Goal: Task Accomplishment & Management: Manage account settings

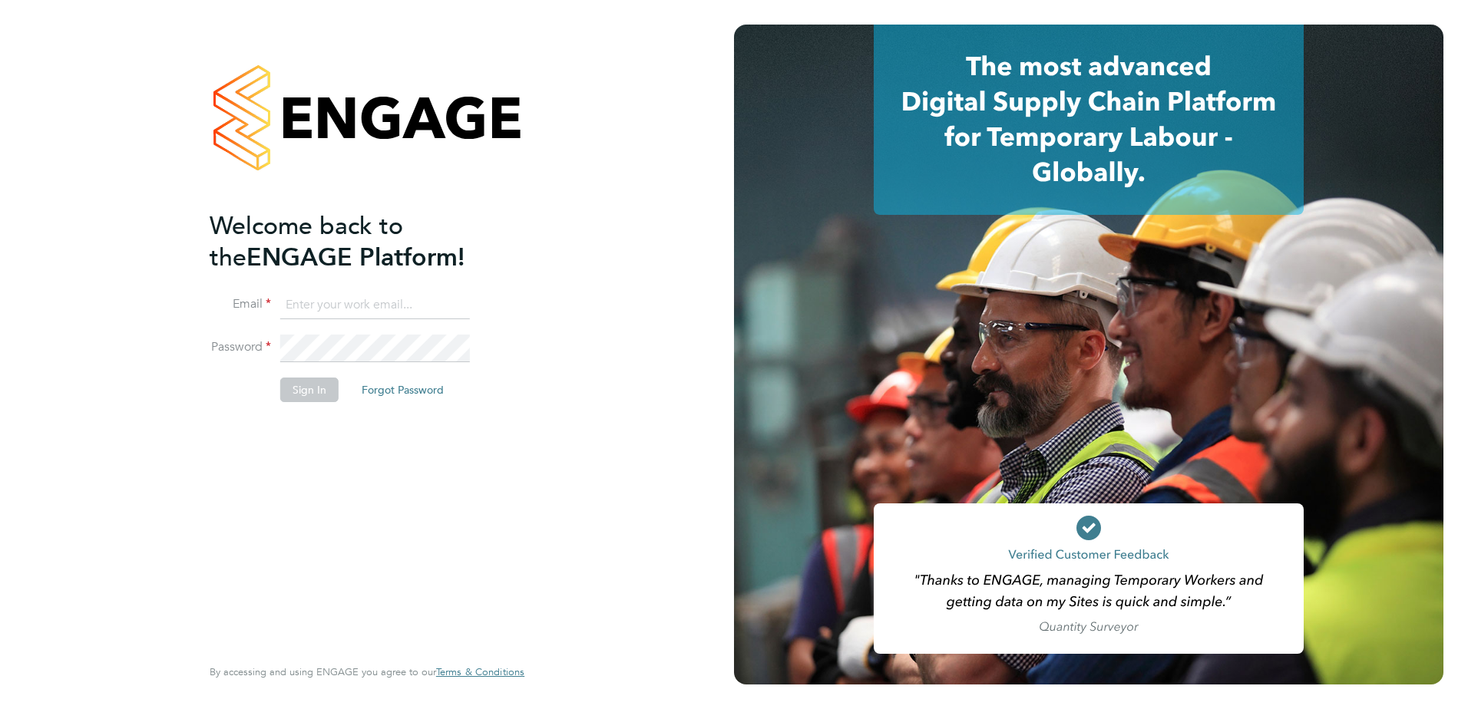
type input "graham.richardson@countrysidepartnerships.com"
click at [322, 395] on button "Sign In" at bounding box center [309, 390] width 58 height 25
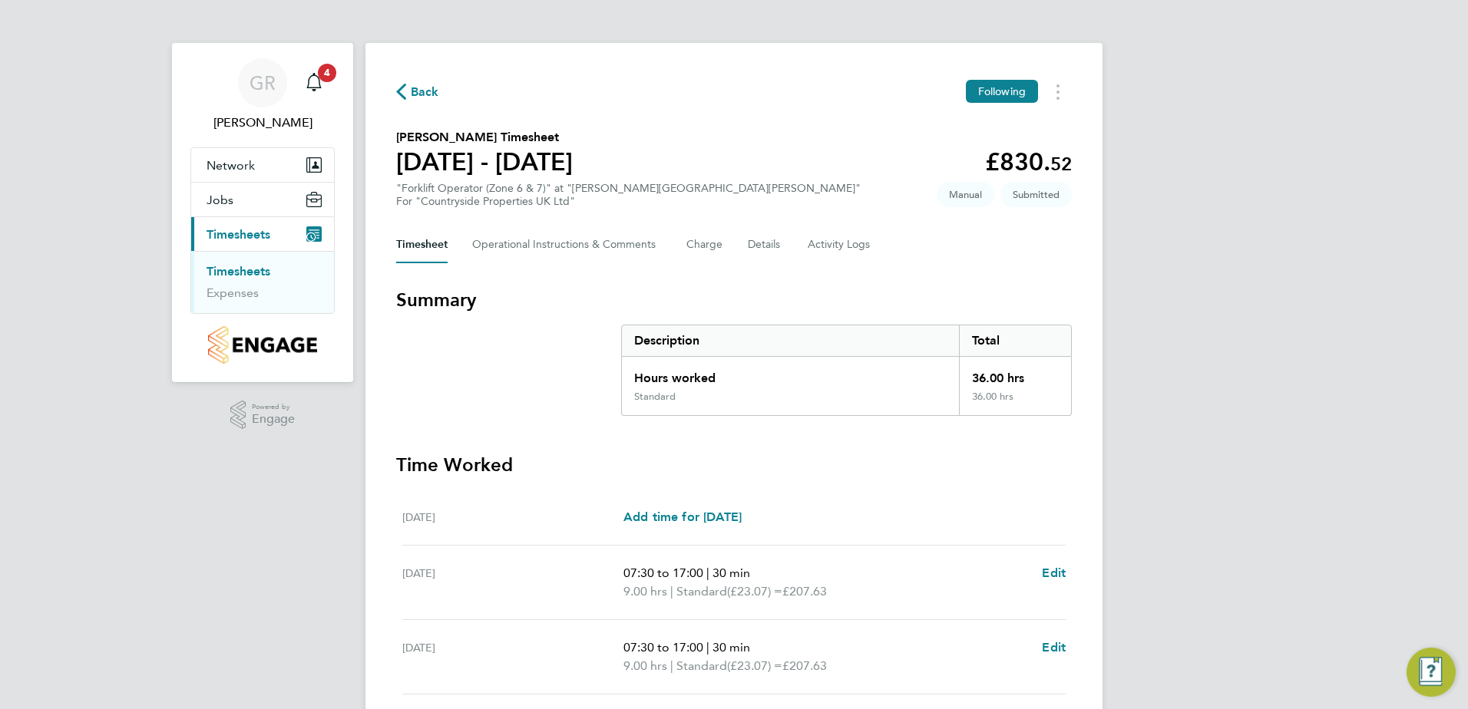
scroll to position [381, 0]
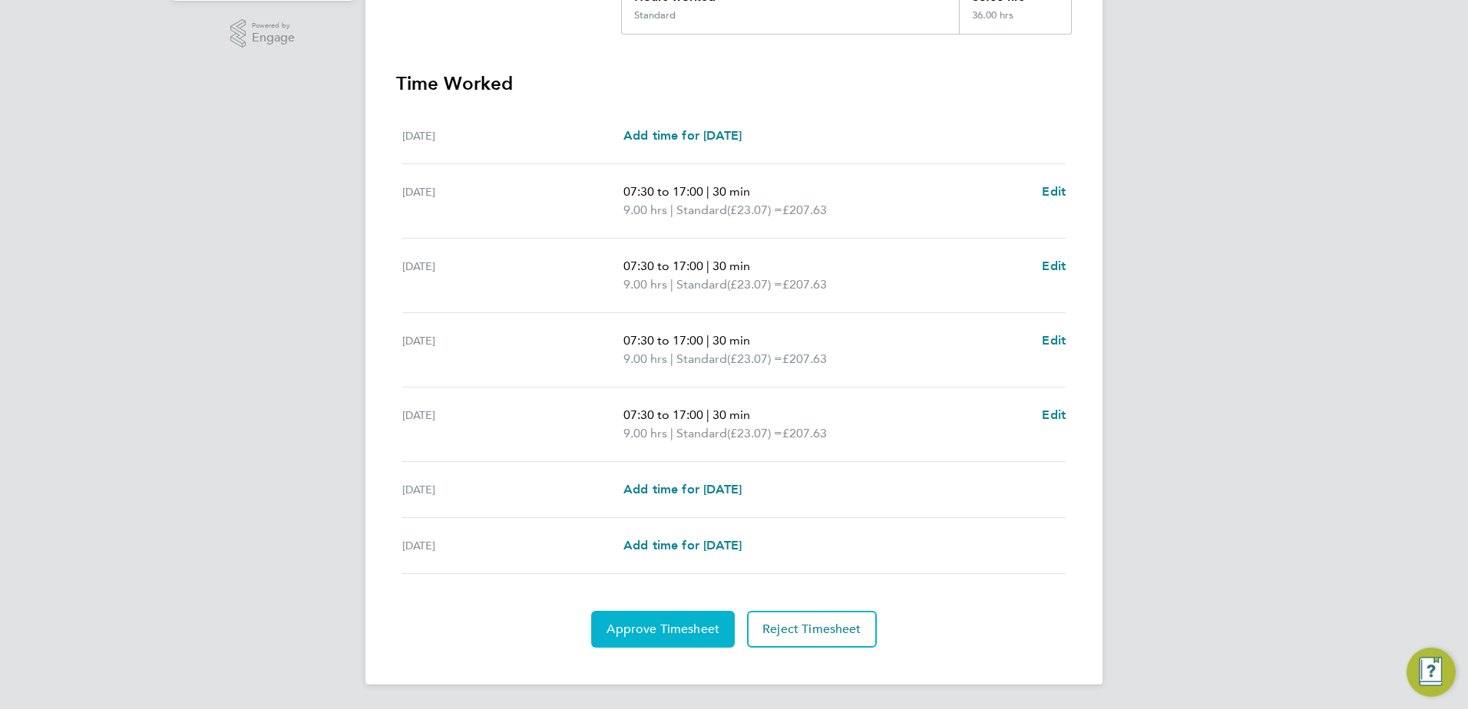
click at [645, 626] on span "Approve Timesheet" at bounding box center [662, 629] width 113 height 15
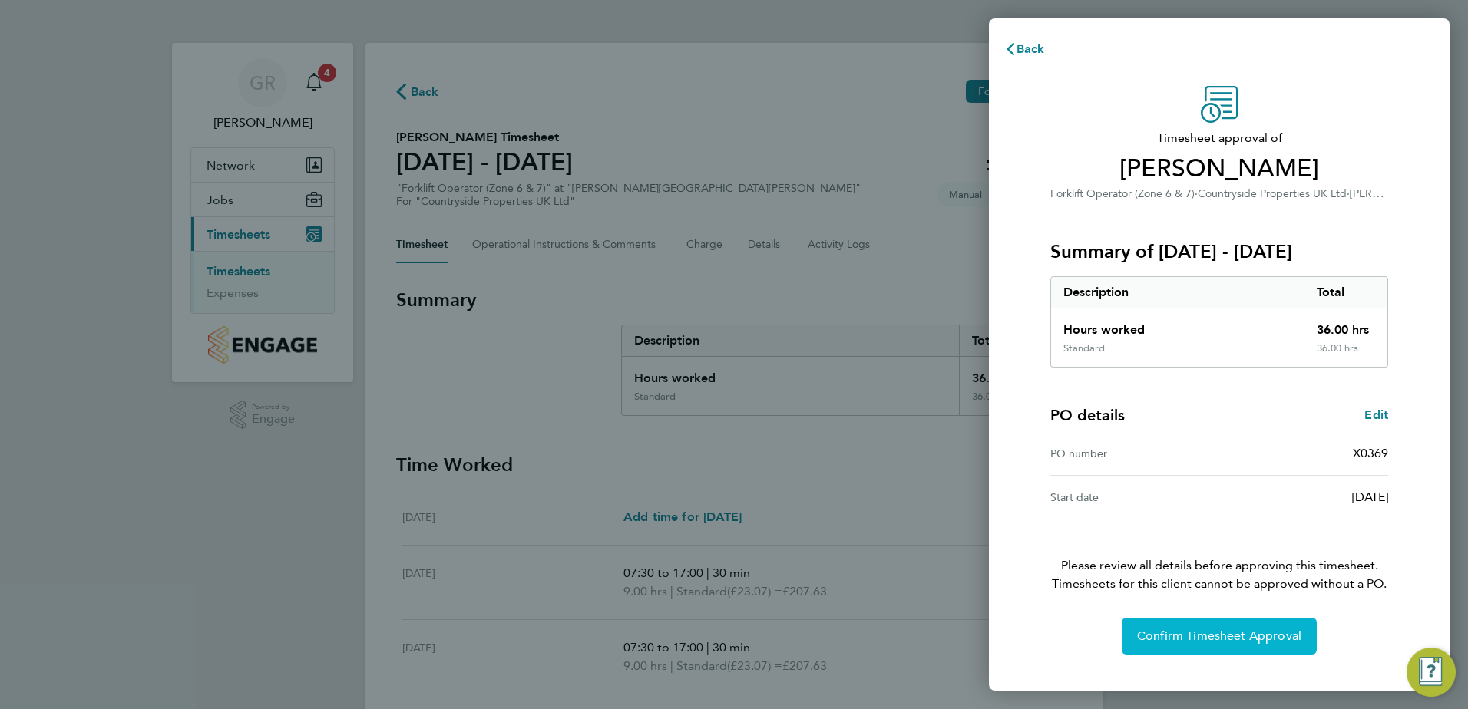
click at [1177, 636] on span "Confirm Timesheet Approval" at bounding box center [1219, 636] width 164 height 15
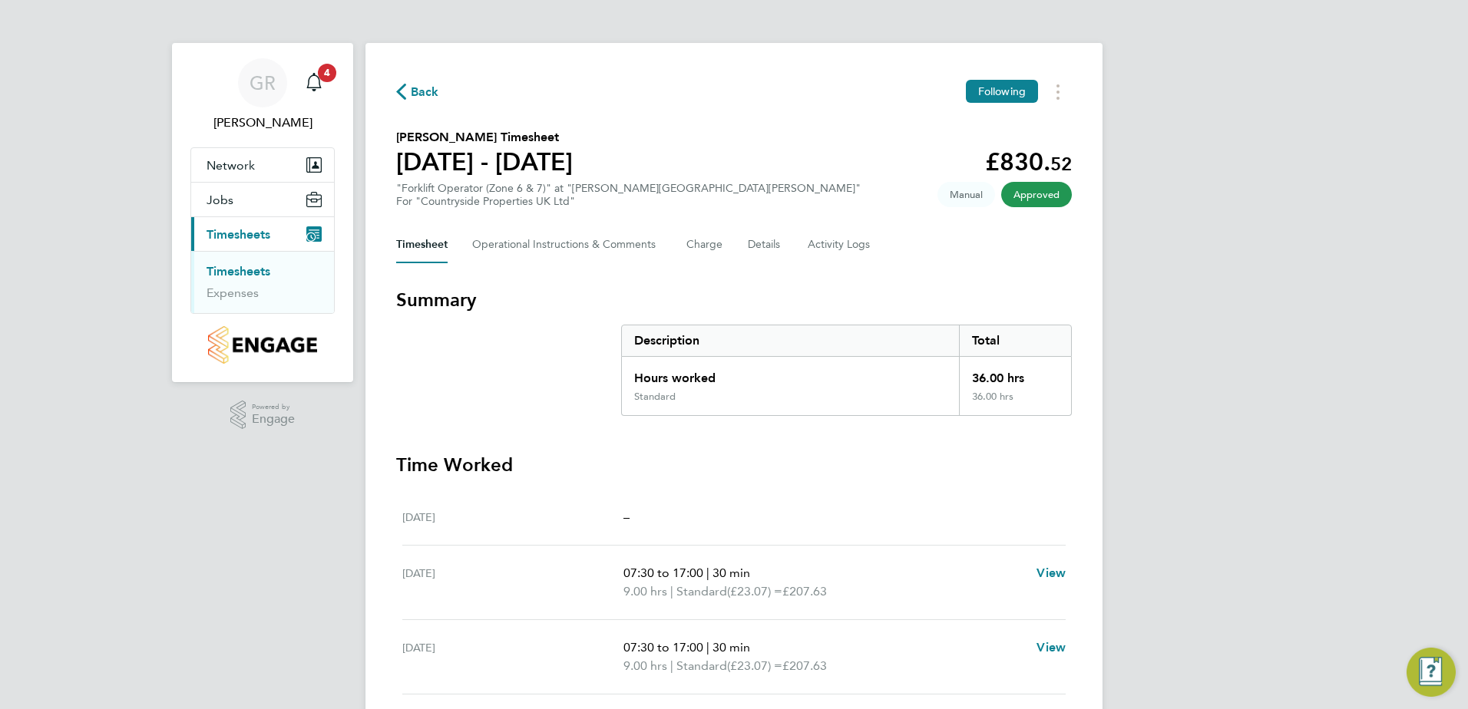
click at [403, 93] on icon "button" at bounding box center [401, 92] width 10 height 16
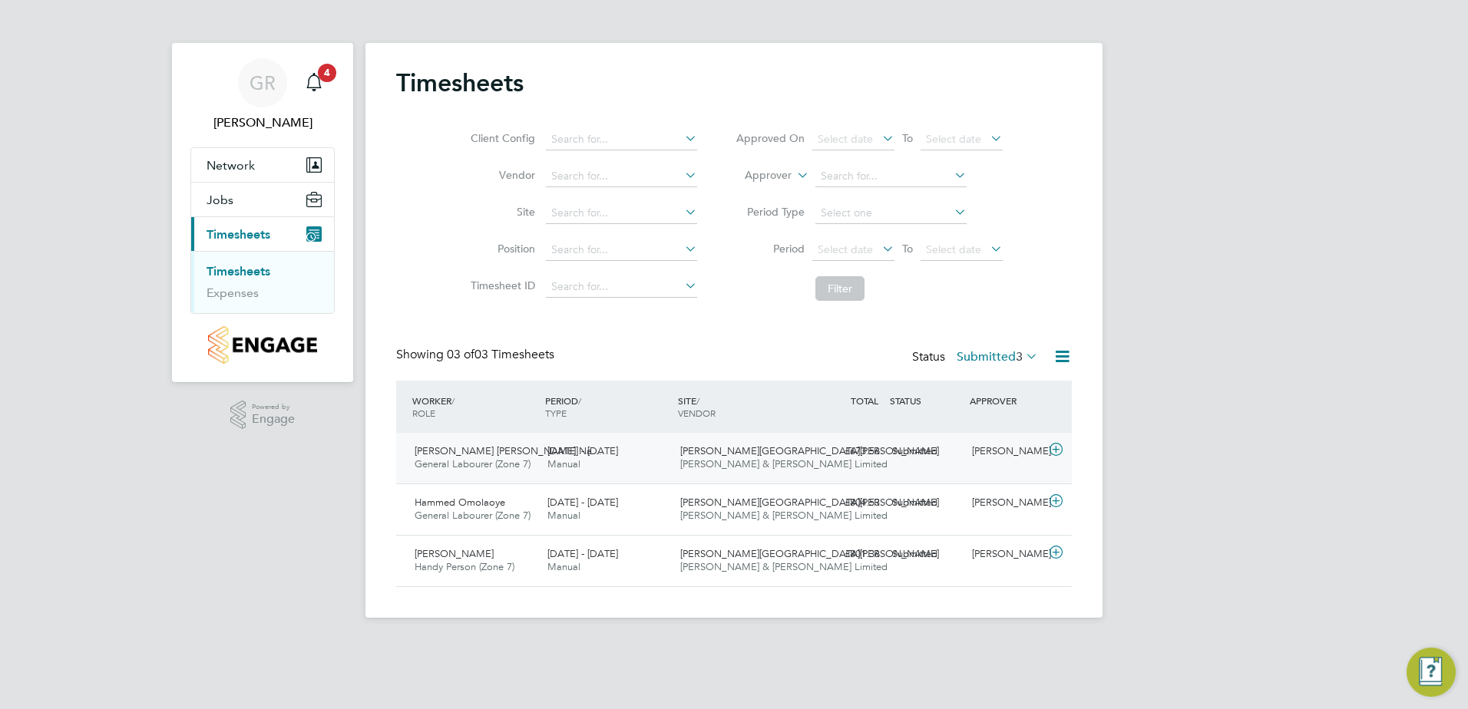
click at [912, 453] on div "Submitted" at bounding box center [926, 451] width 80 height 25
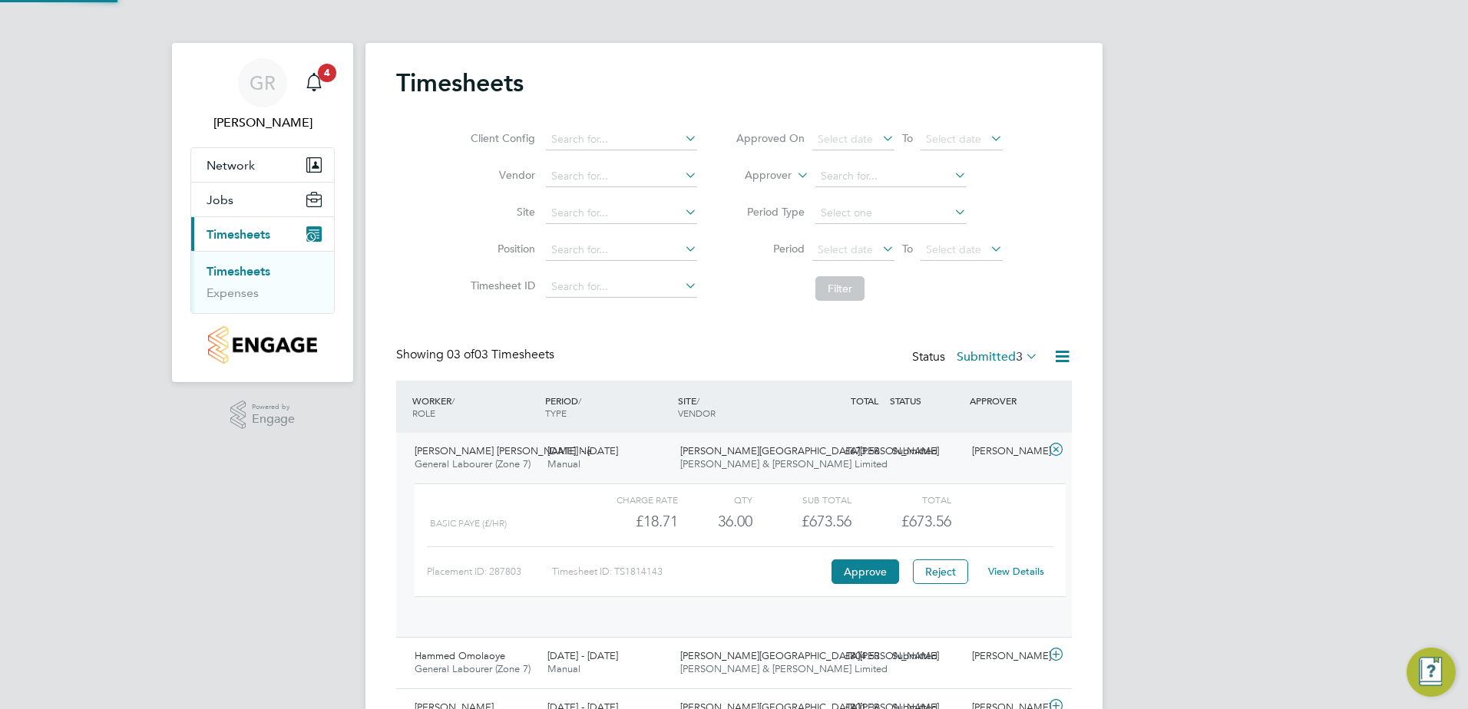
scroll to position [26, 150]
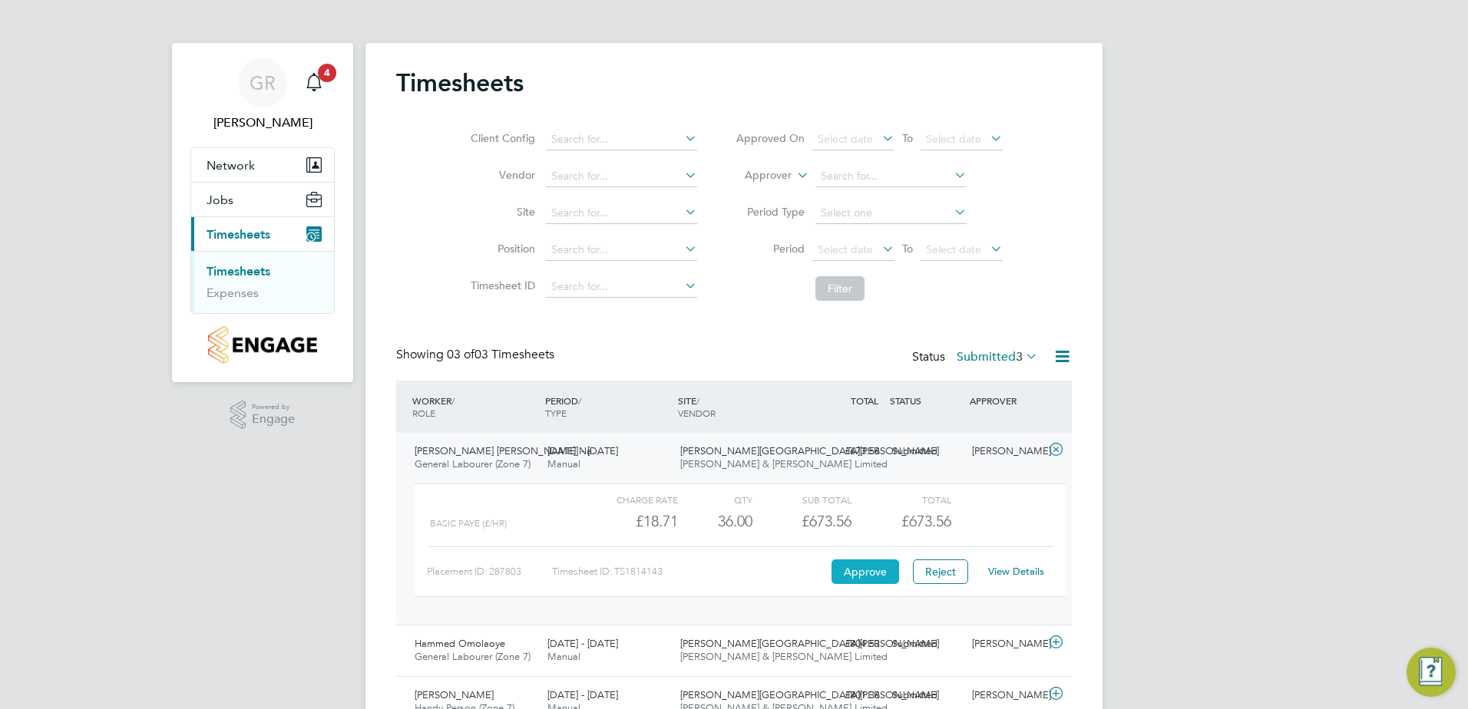
click at [851, 572] on button "Approve" at bounding box center [865, 572] width 68 height 25
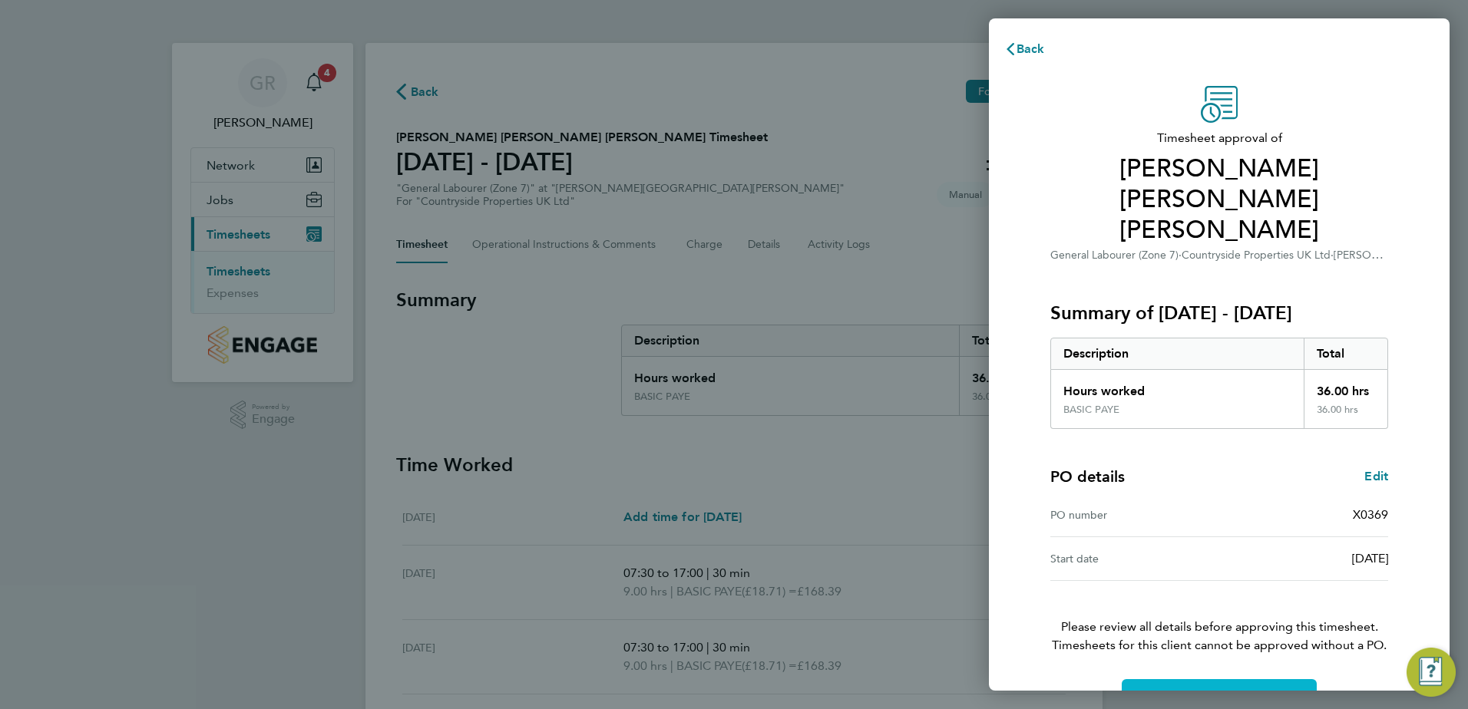
click at [1191, 690] on span "Confirm Timesheet Approval" at bounding box center [1219, 697] width 164 height 15
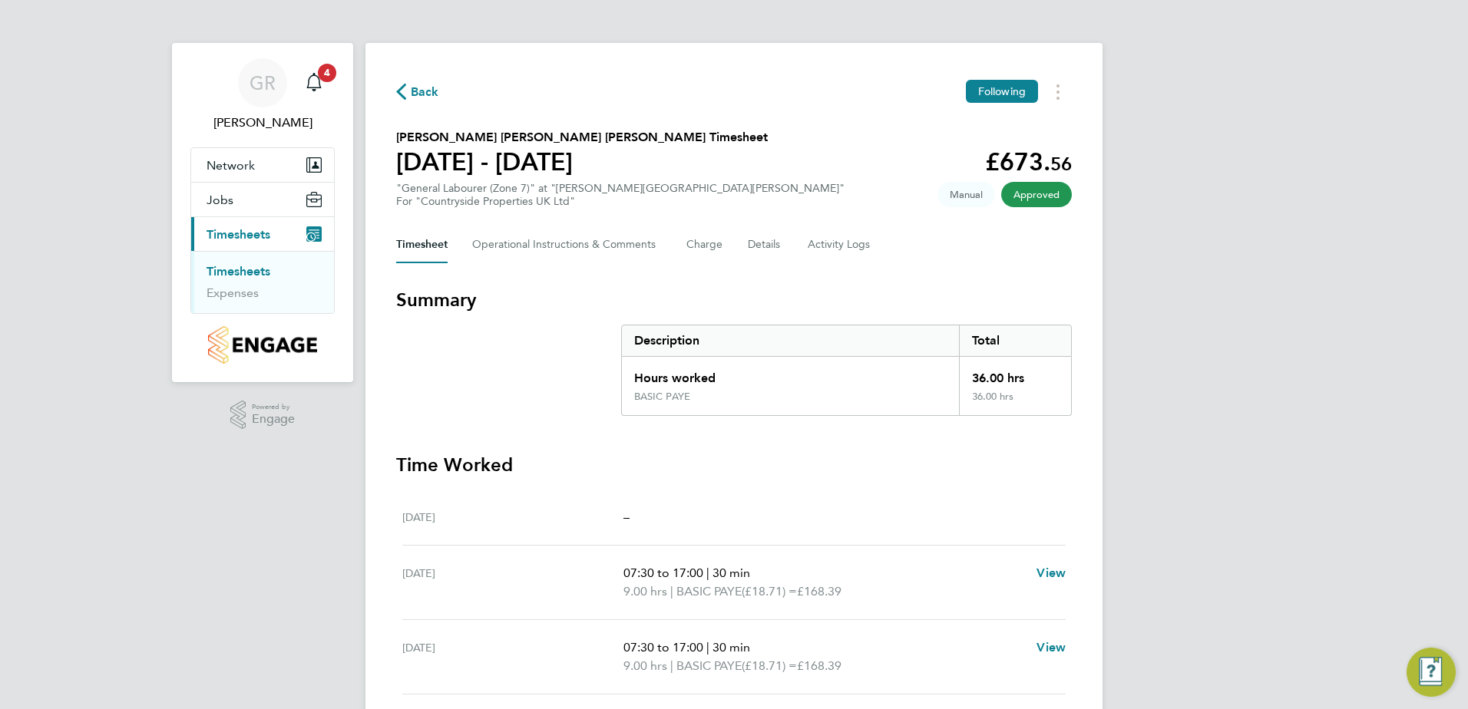
click at [401, 94] on icon "button" at bounding box center [401, 92] width 10 height 16
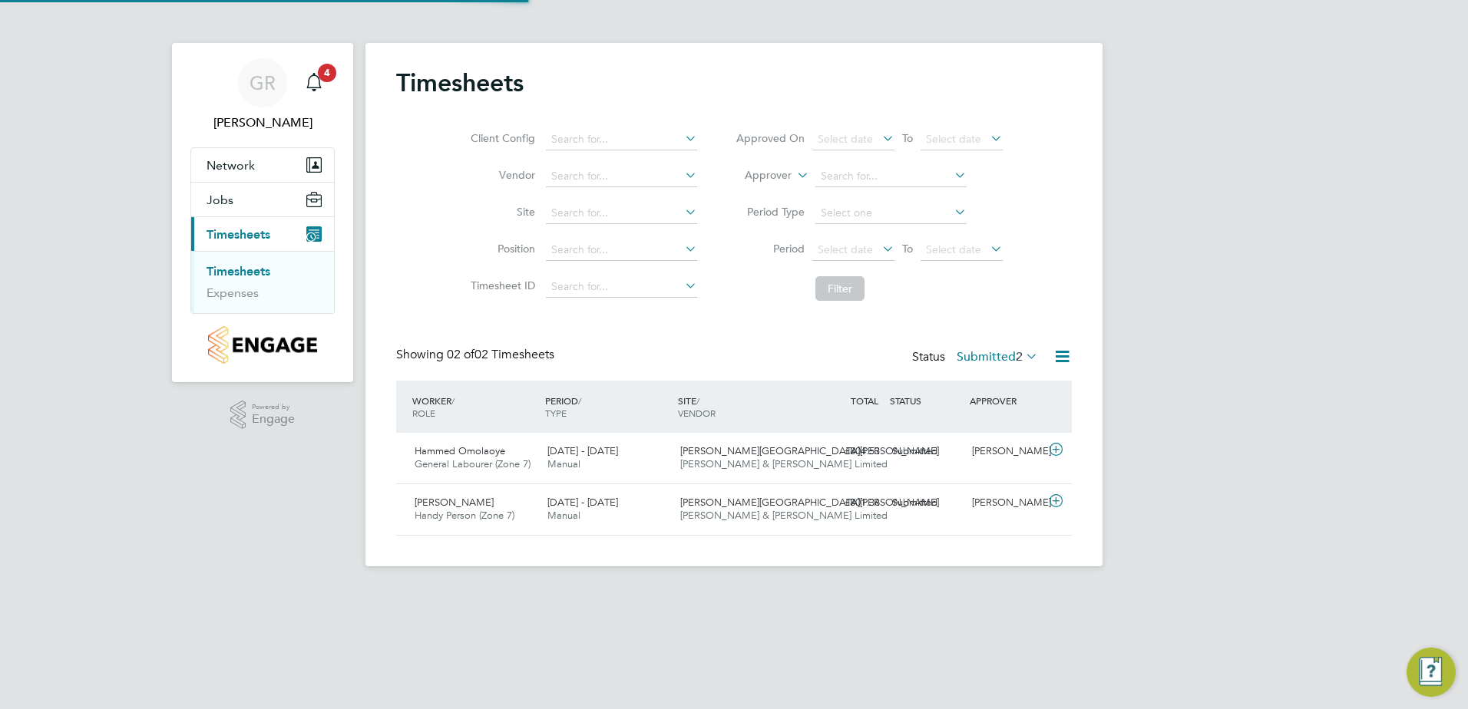
scroll to position [39, 134]
click at [908, 450] on div "Submitted" at bounding box center [926, 451] width 80 height 25
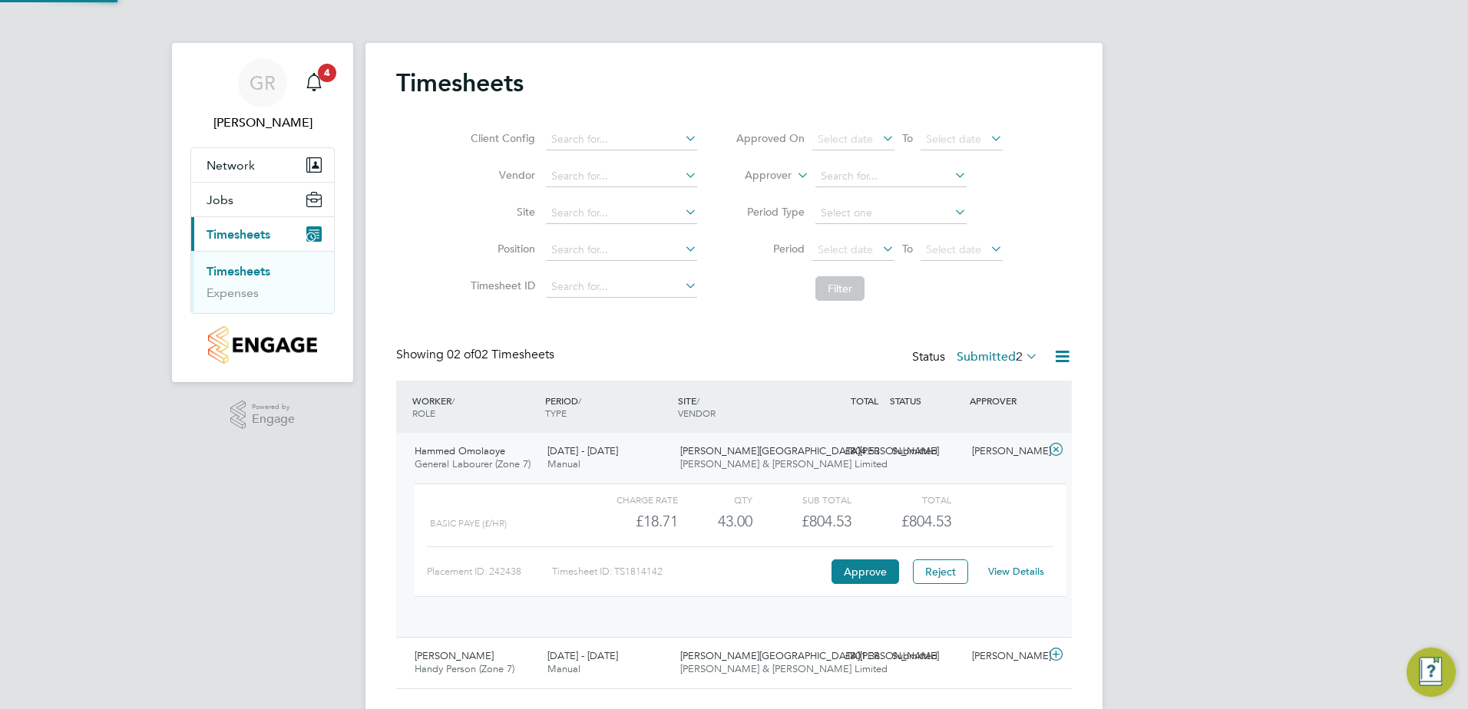
scroll to position [26, 150]
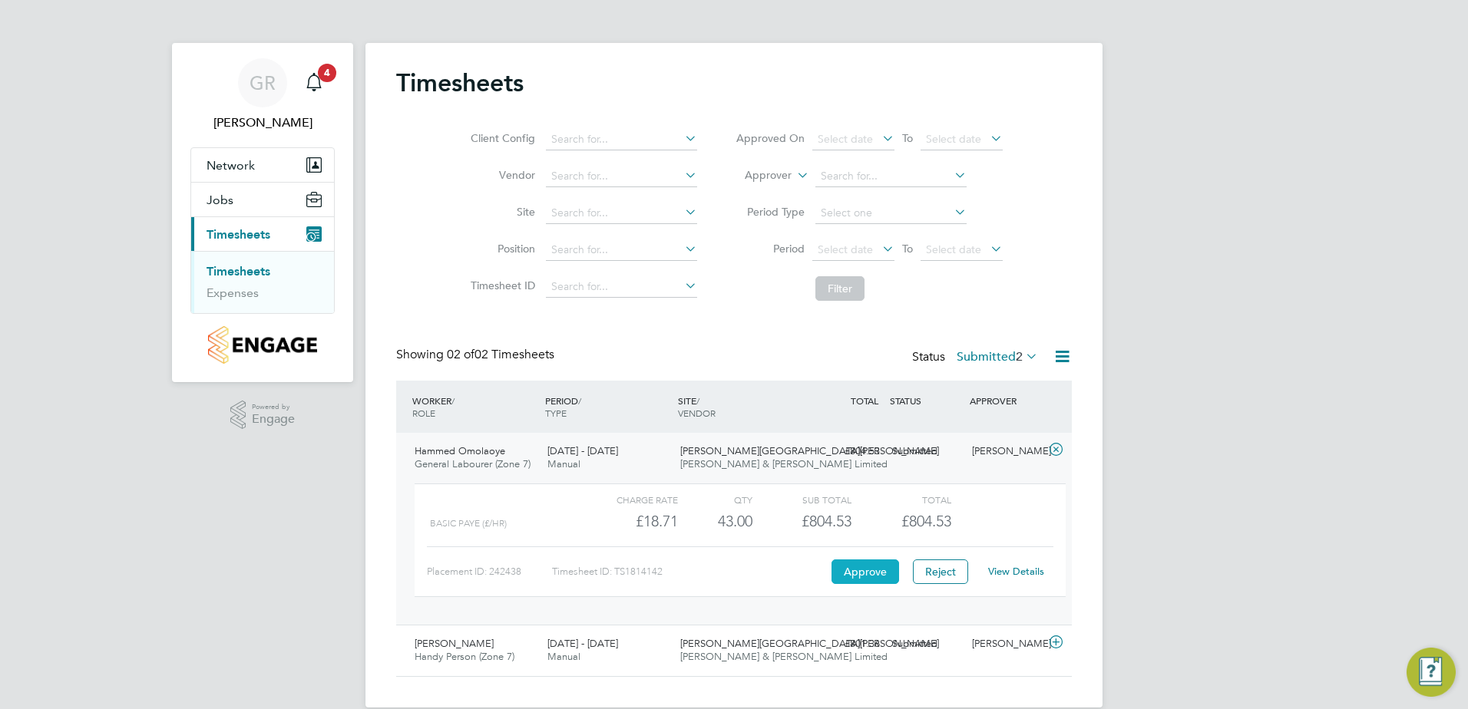
click at [853, 569] on button "Approve" at bounding box center [865, 572] width 68 height 25
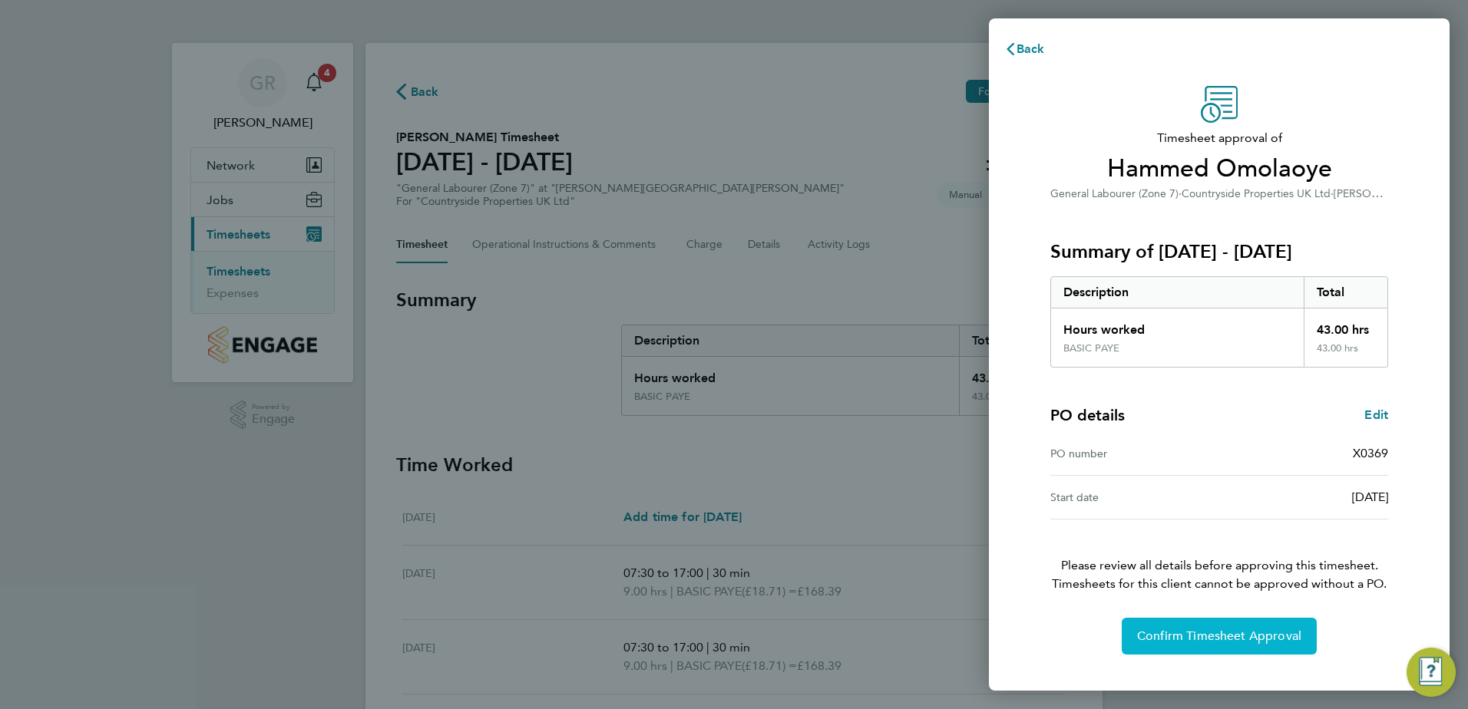
click at [1169, 634] on span "Confirm Timesheet Approval" at bounding box center [1219, 636] width 164 height 15
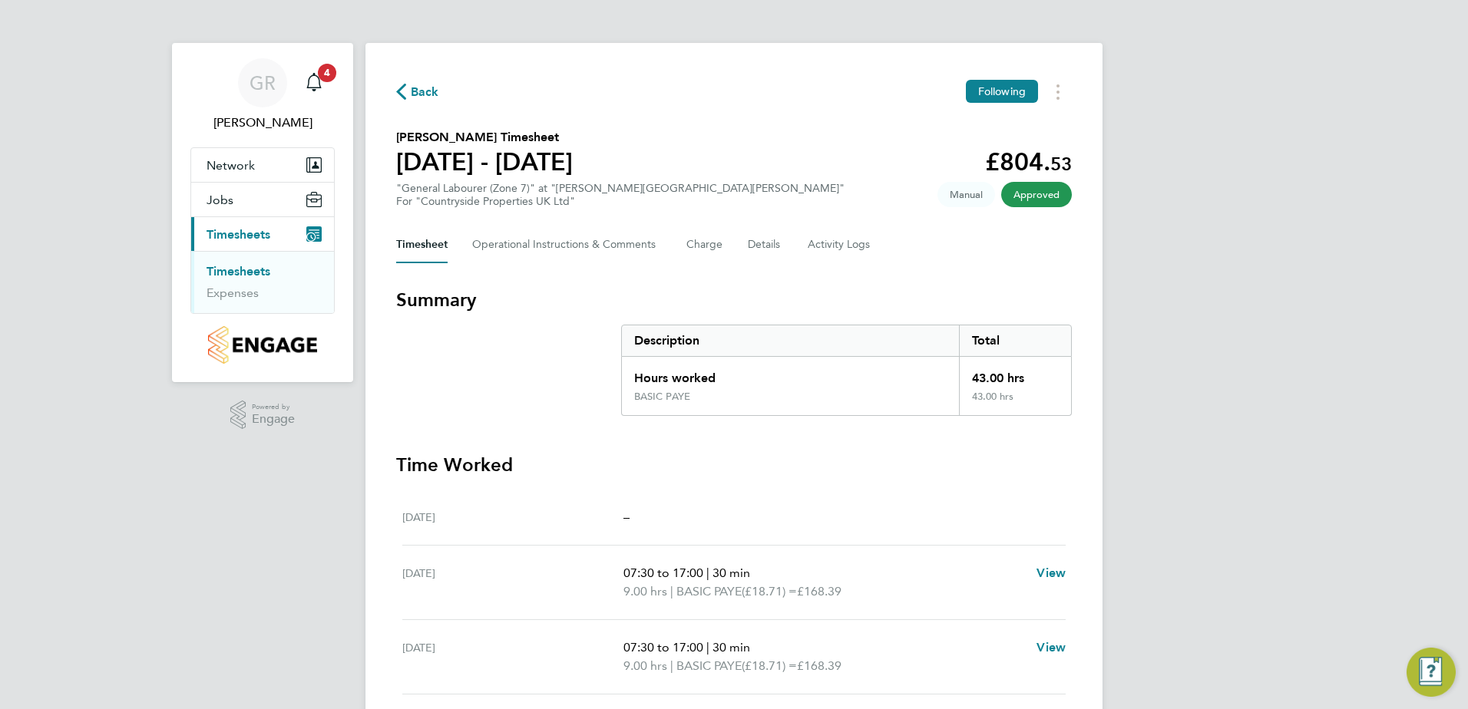
click at [397, 92] on icon "button" at bounding box center [401, 92] width 10 height 16
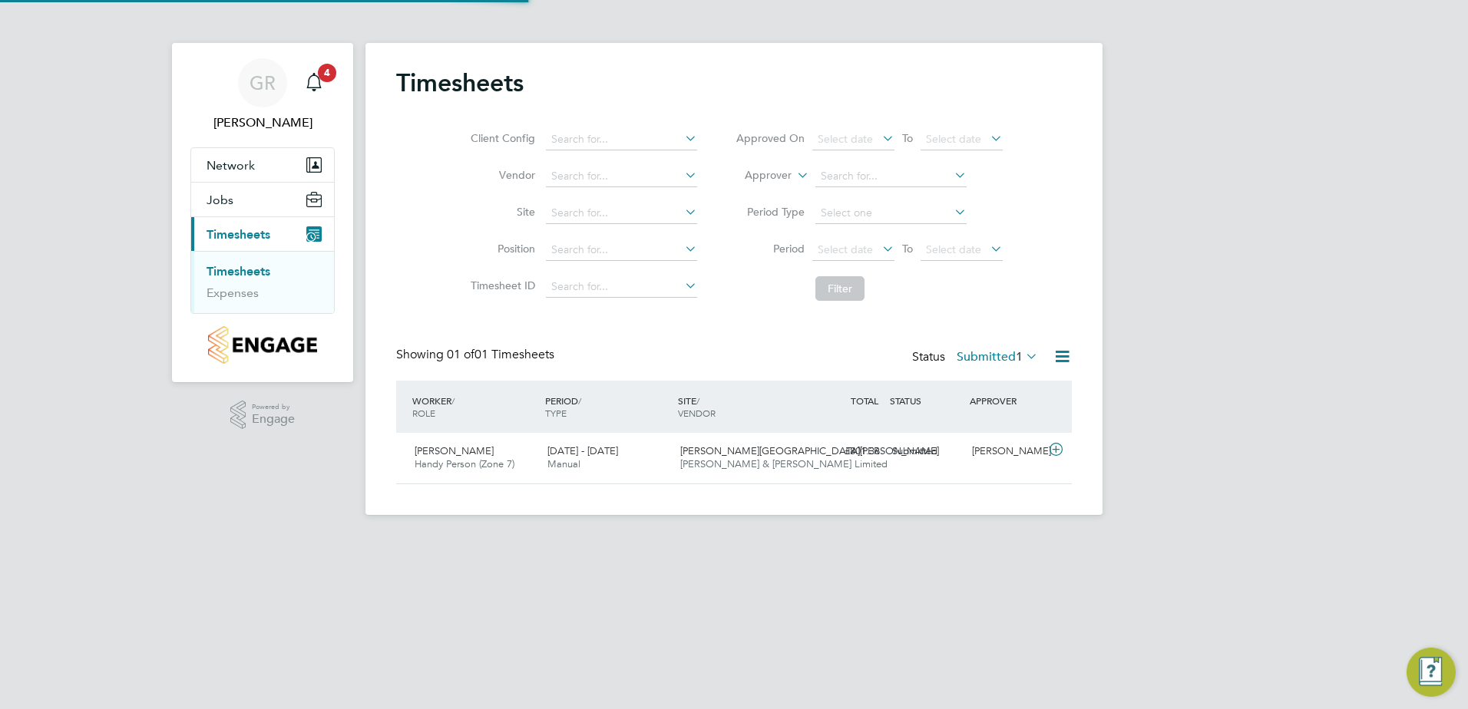
scroll to position [39, 134]
click at [913, 449] on div "Submitted" at bounding box center [926, 451] width 80 height 25
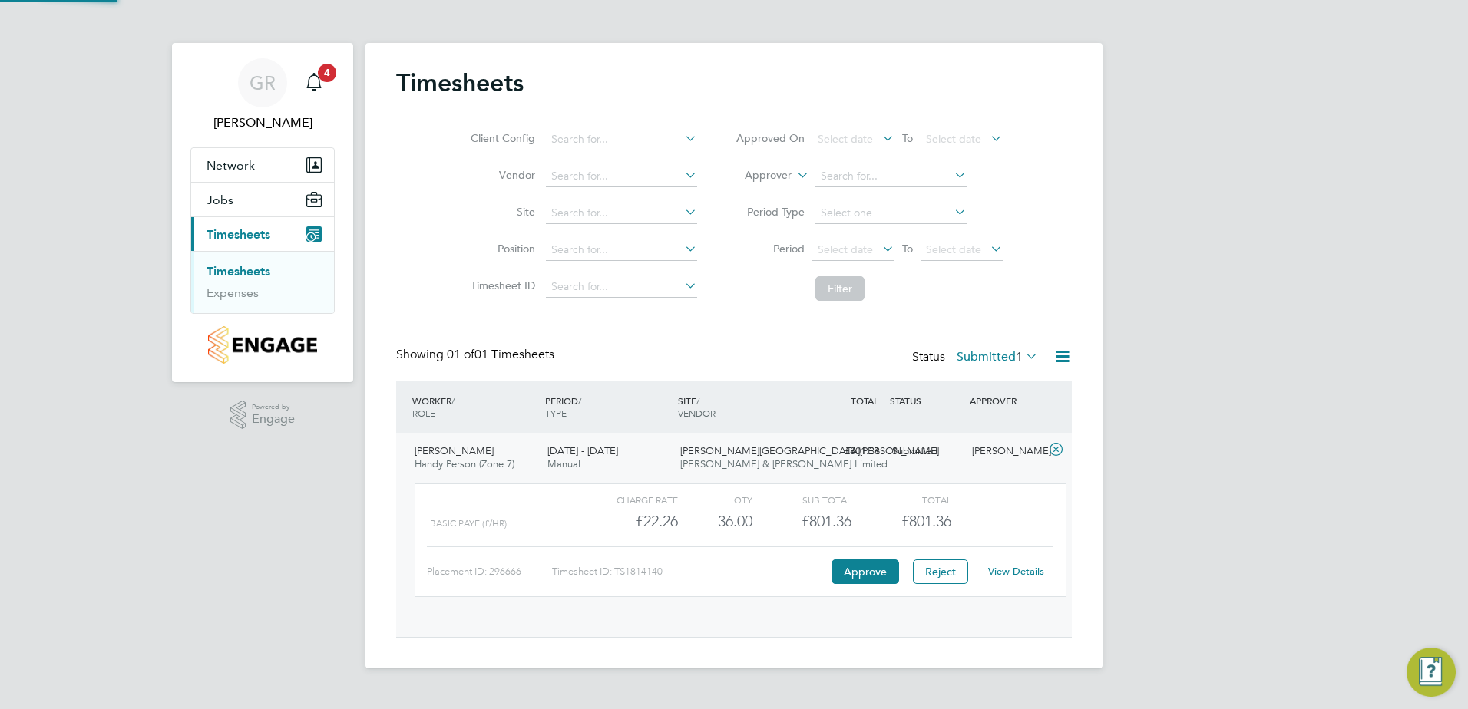
scroll to position [26, 150]
click at [863, 564] on button "Approve" at bounding box center [865, 572] width 68 height 25
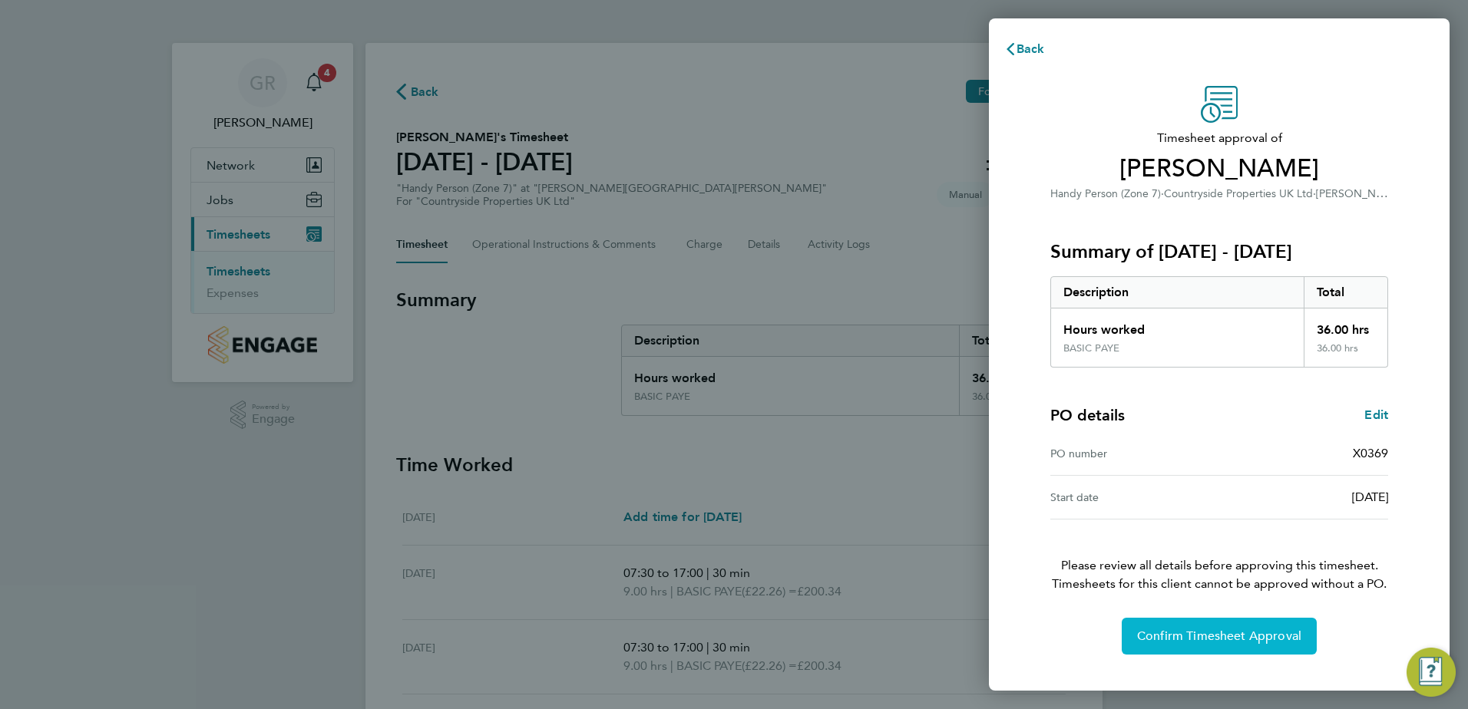
click at [1161, 634] on span "Confirm Timesheet Approval" at bounding box center [1219, 636] width 164 height 15
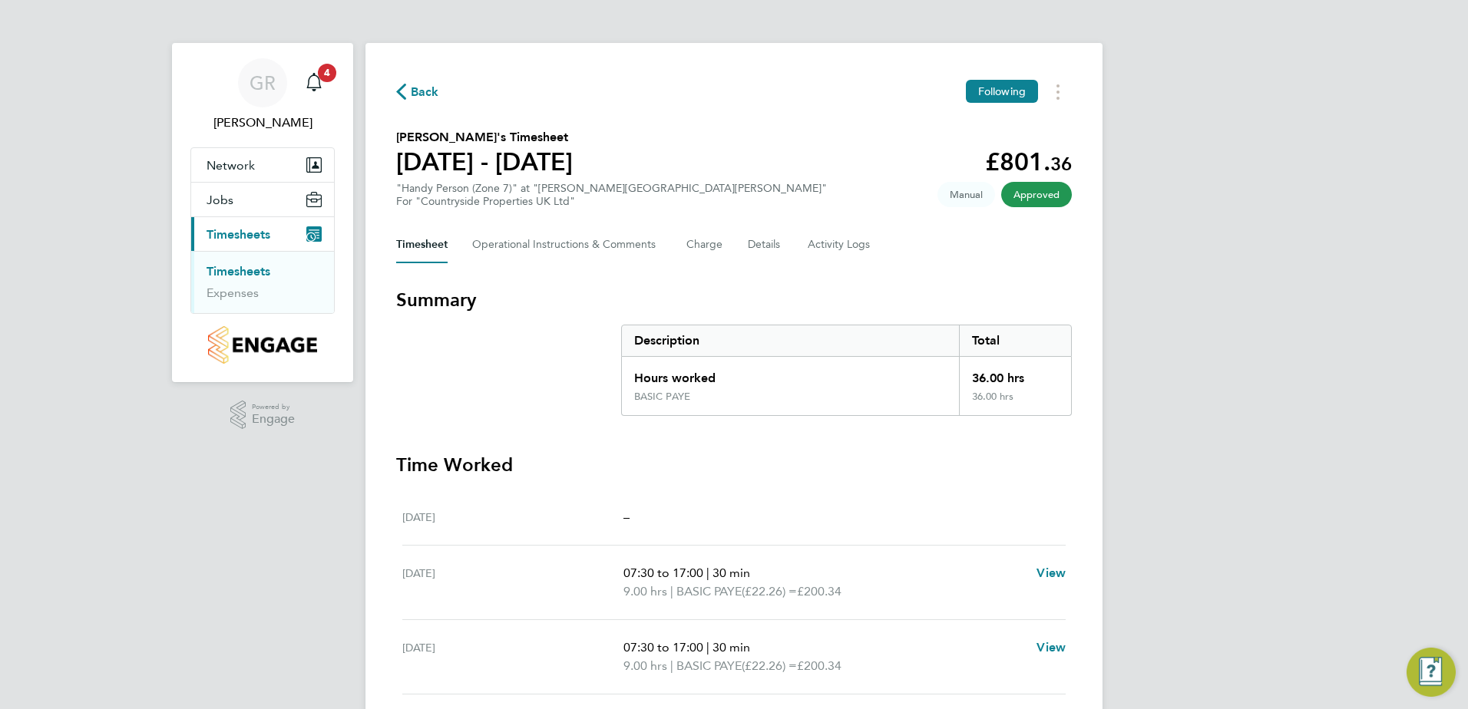
click at [398, 92] on icon "button" at bounding box center [401, 92] width 10 height 16
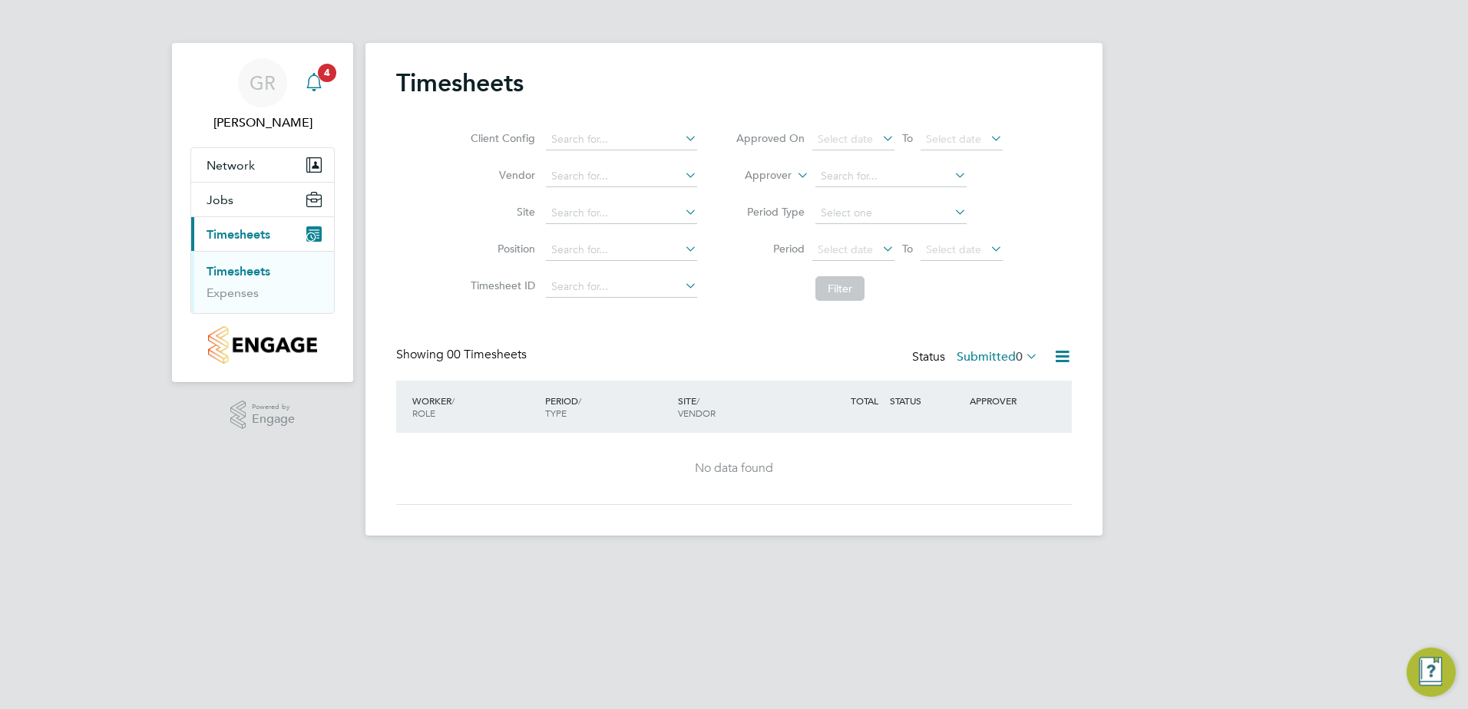
click at [322, 71] on span "4" at bounding box center [327, 73] width 18 height 18
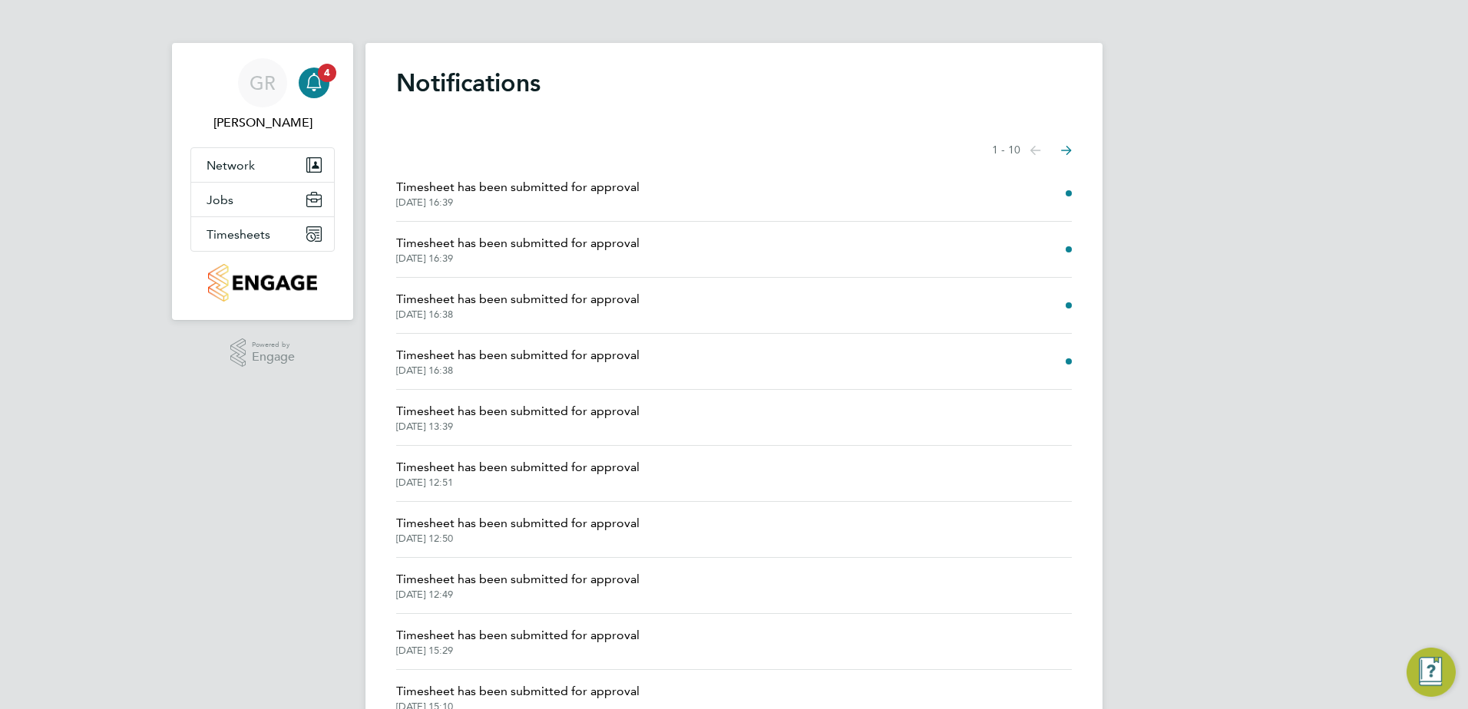
click at [517, 192] on span "Timesheet has been submitted for approval" at bounding box center [517, 187] width 243 height 18
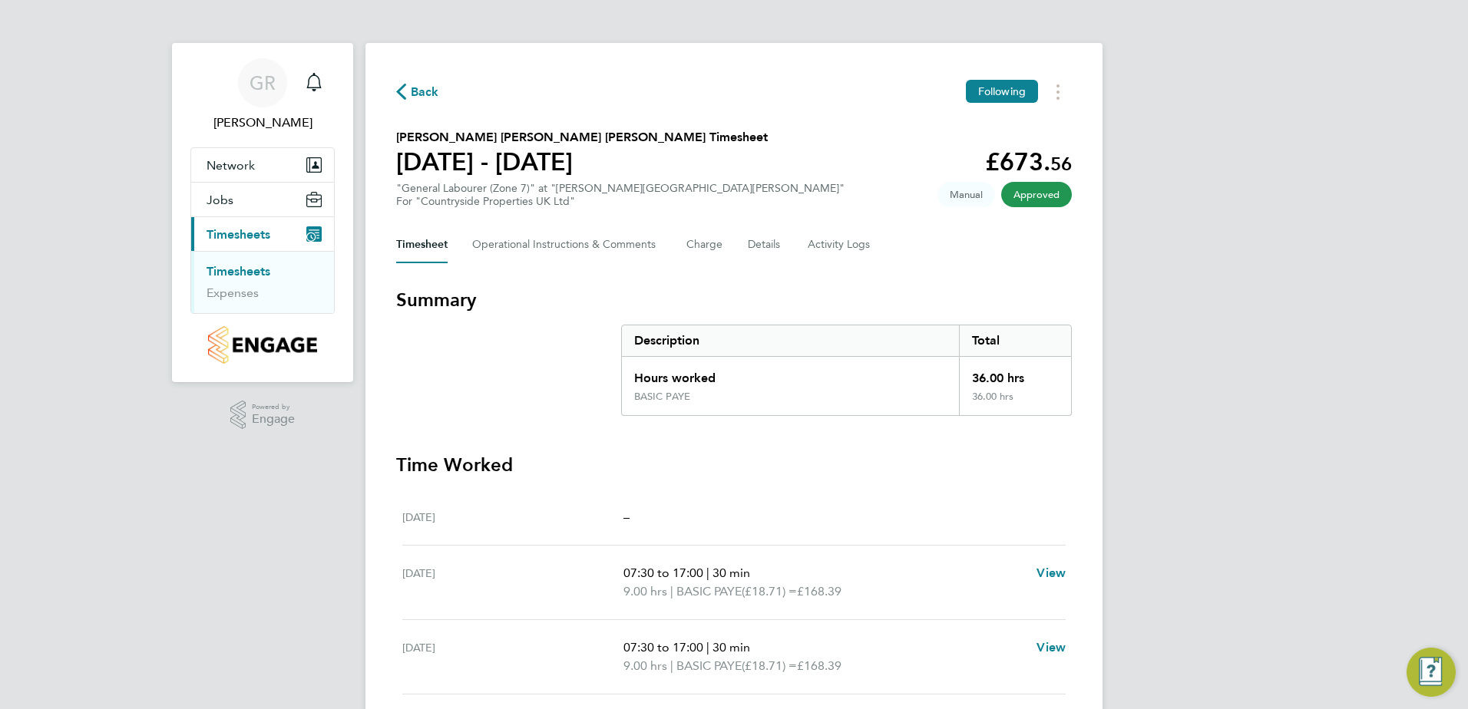
click at [397, 93] on icon "button" at bounding box center [401, 92] width 10 height 16
